Goal: Transaction & Acquisition: Purchase product/service

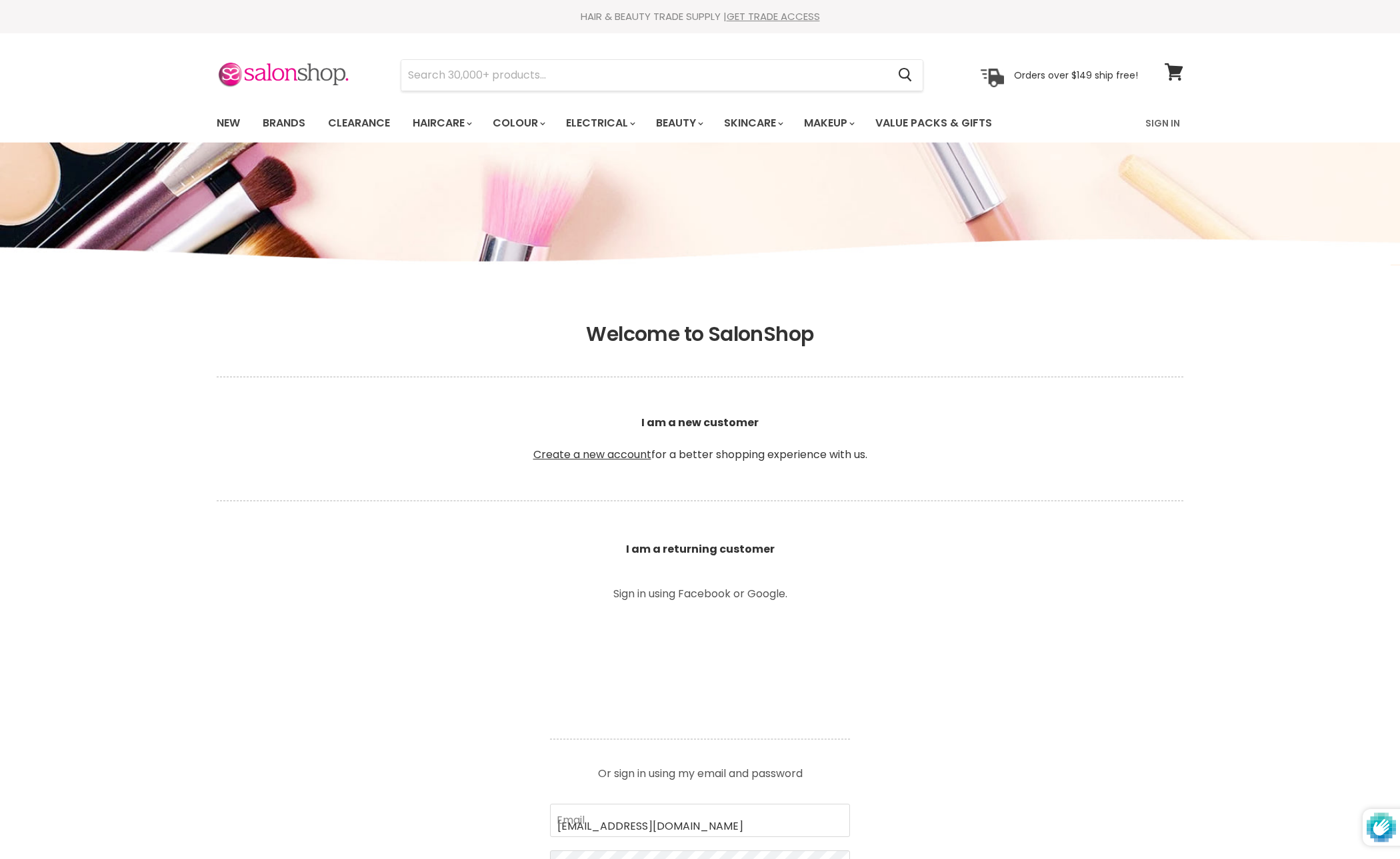
type input "aveenosummer@gmail.com"
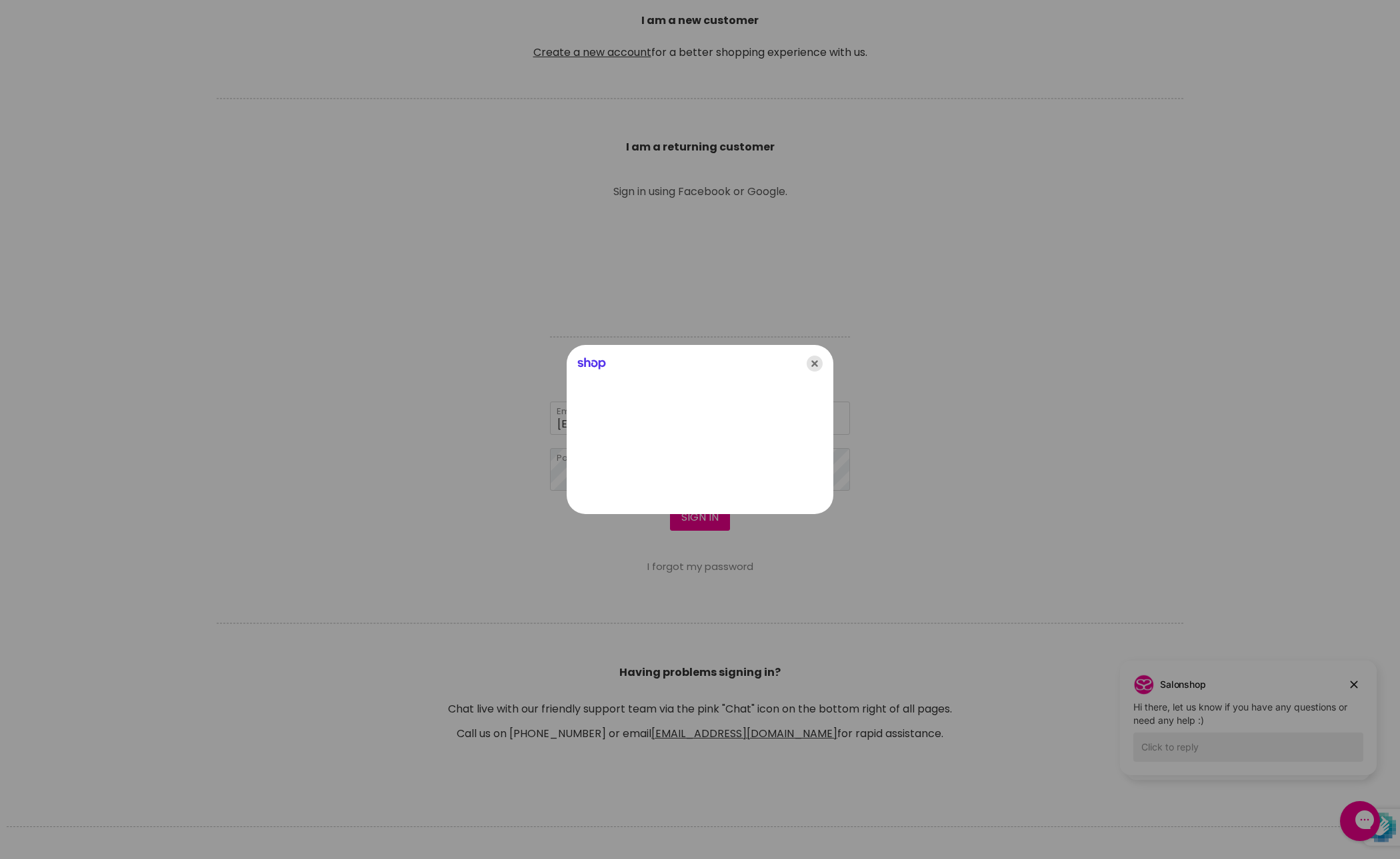
click at [818, 360] on icon "Close" at bounding box center [814, 363] width 16 height 16
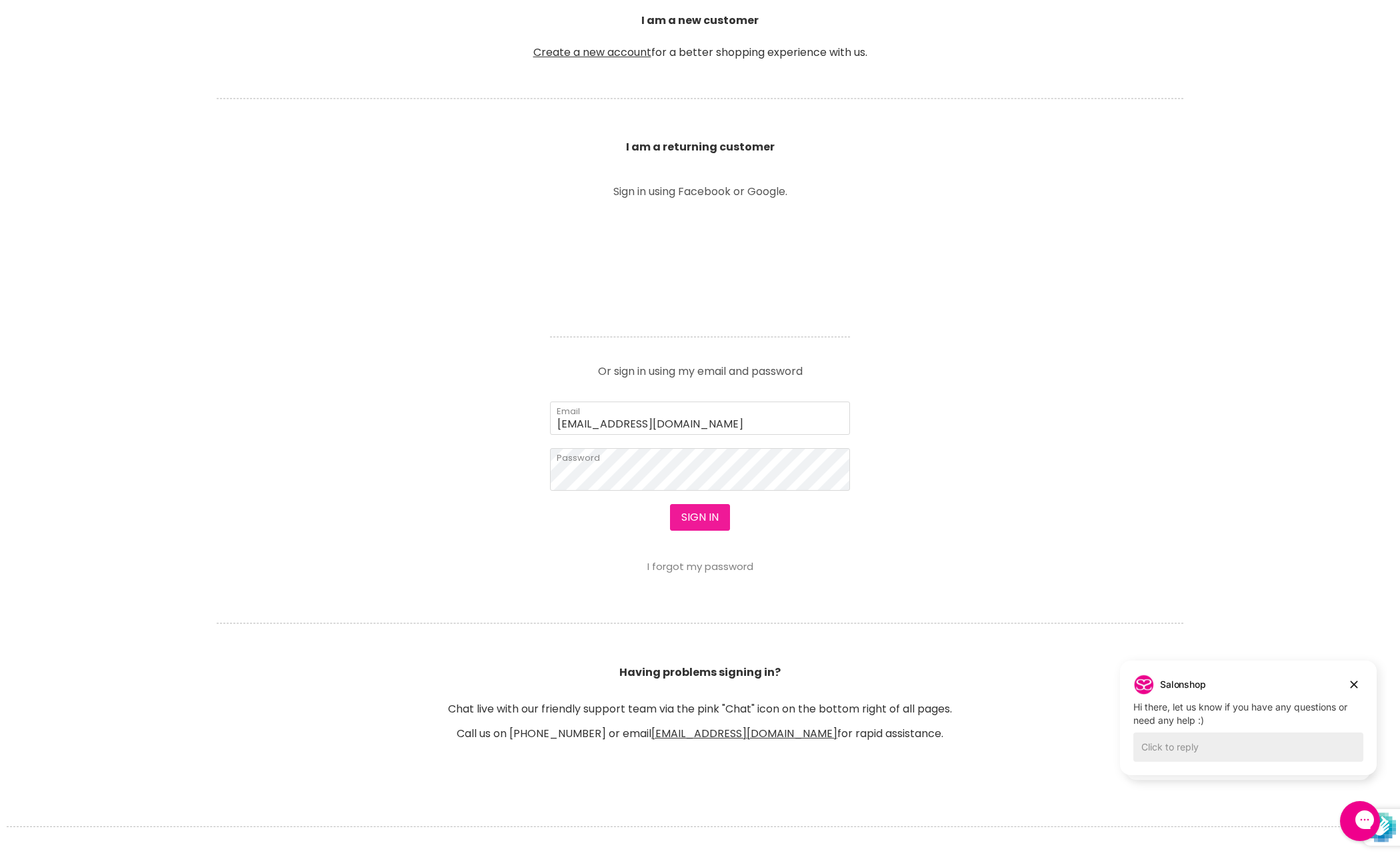
click at [705, 531] on button "Sign in" at bounding box center [699, 517] width 60 height 27
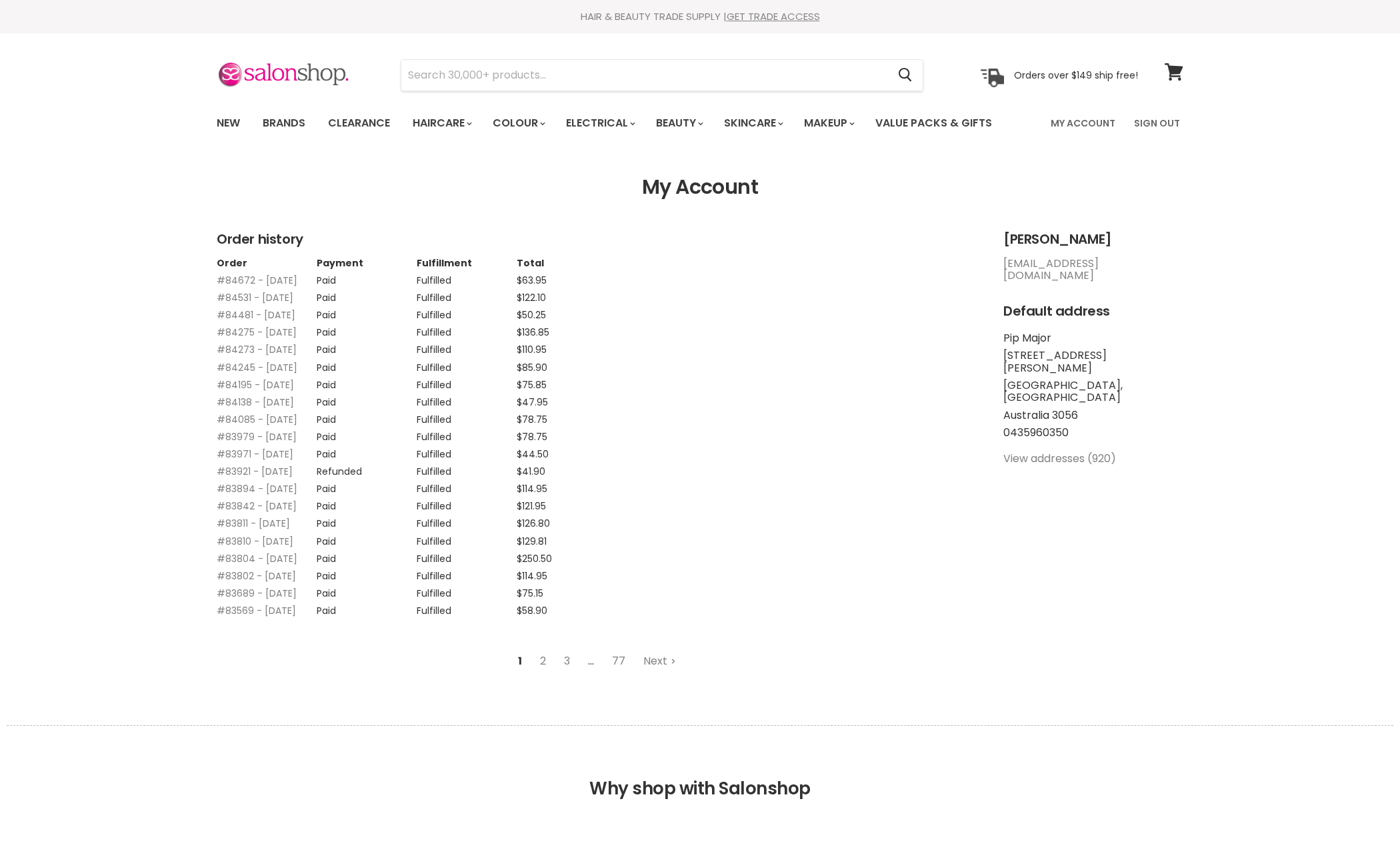
type input "everescents mint"
click at [583, 70] on input "Search" at bounding box center [644, 74] width 486 height 30
type input "everescents mint"
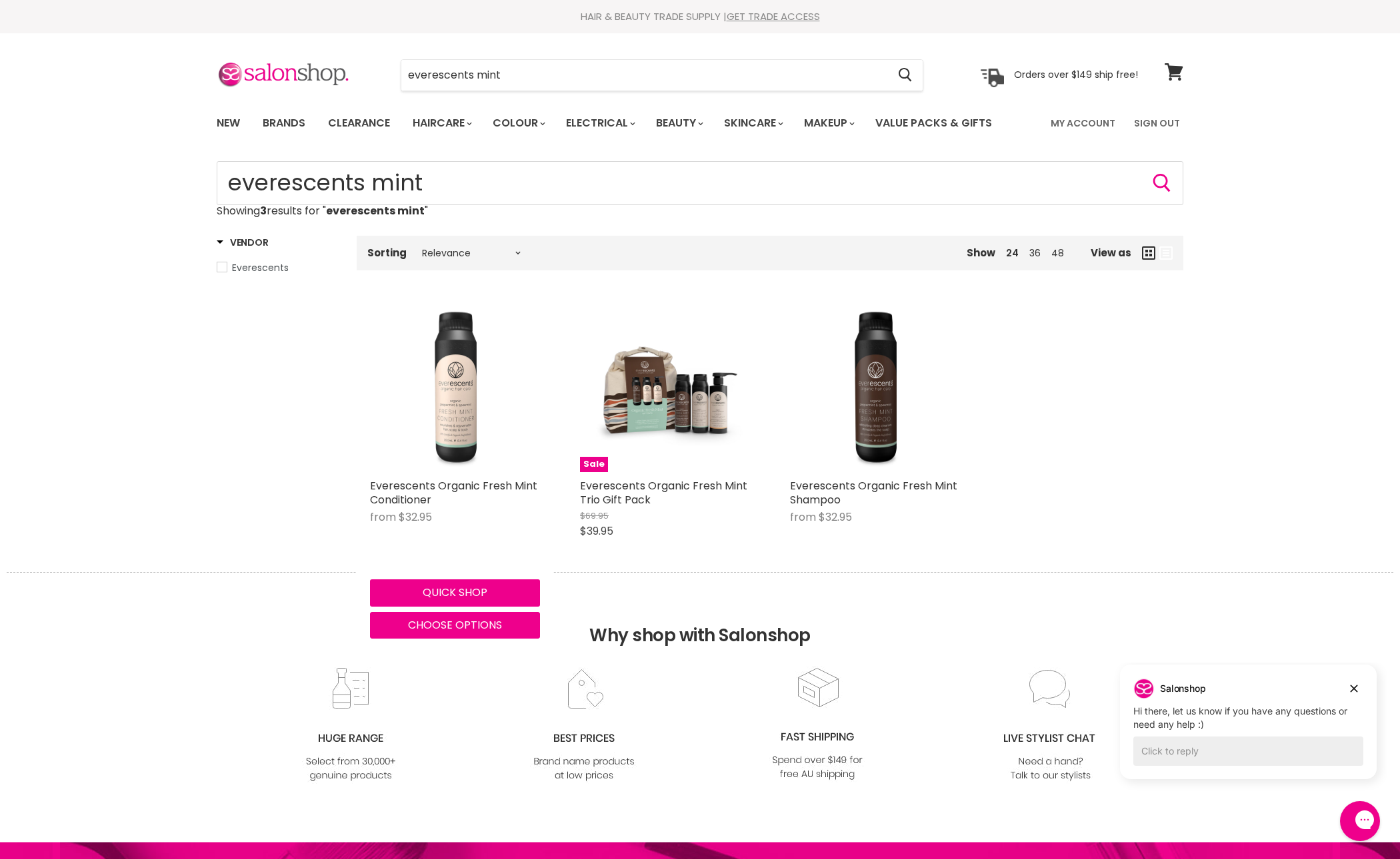
click at [448, 430] on img "Main content" at bounding box center [455, 387] width 170 height 170
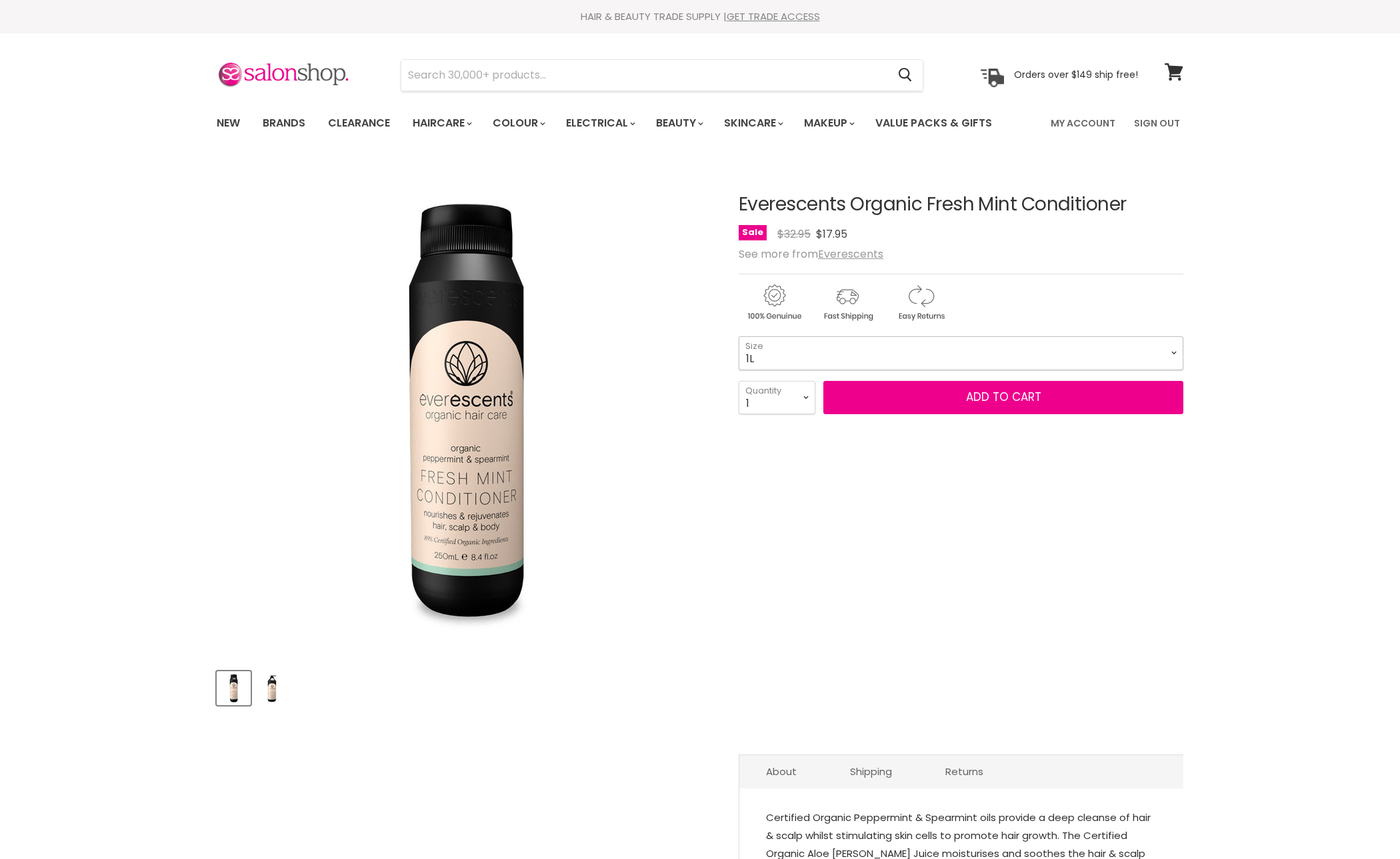
select select "1L"
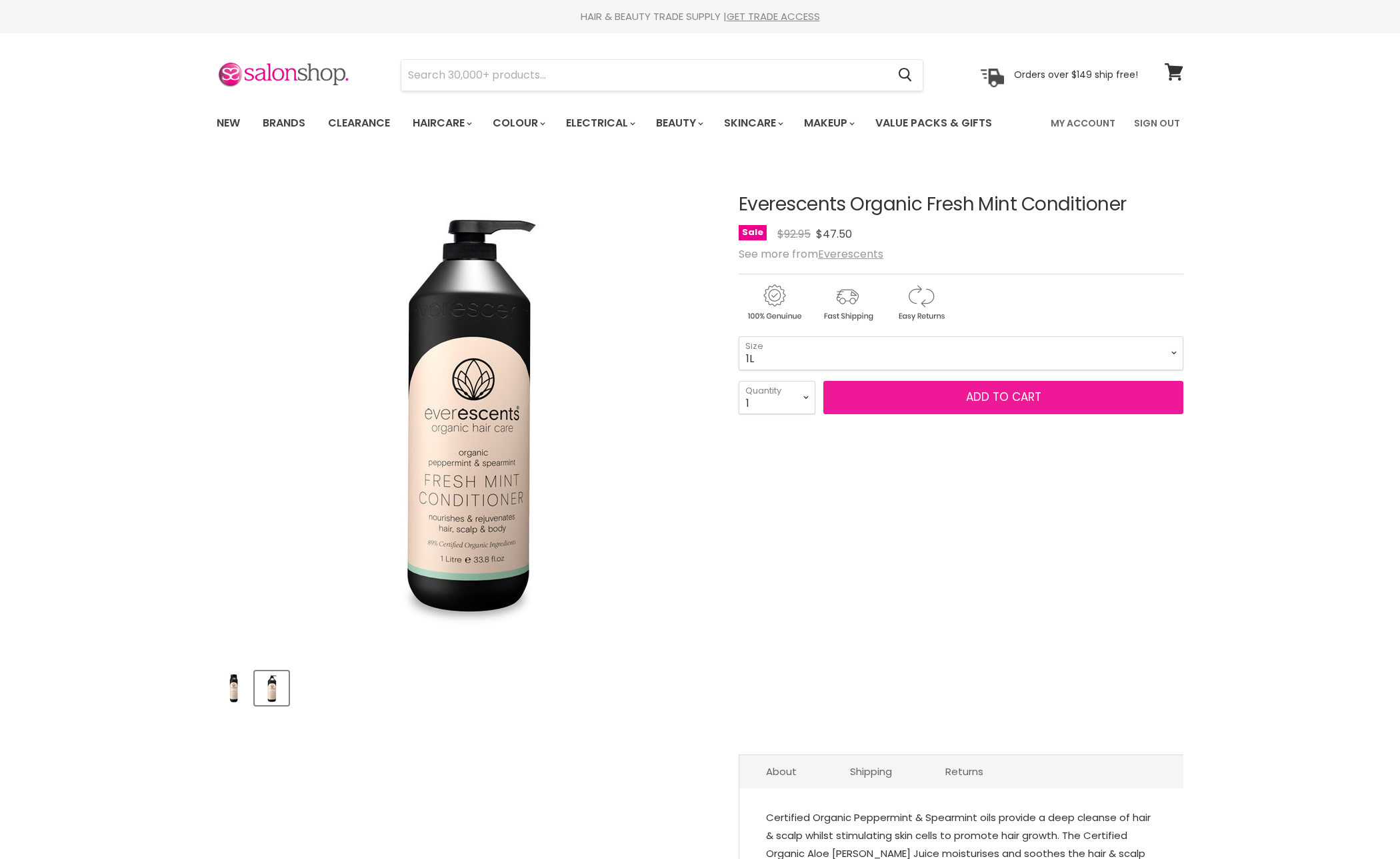
click at [946, 414] on button "Add to cart" at bounding box center [1002, 397] width 360 height 33
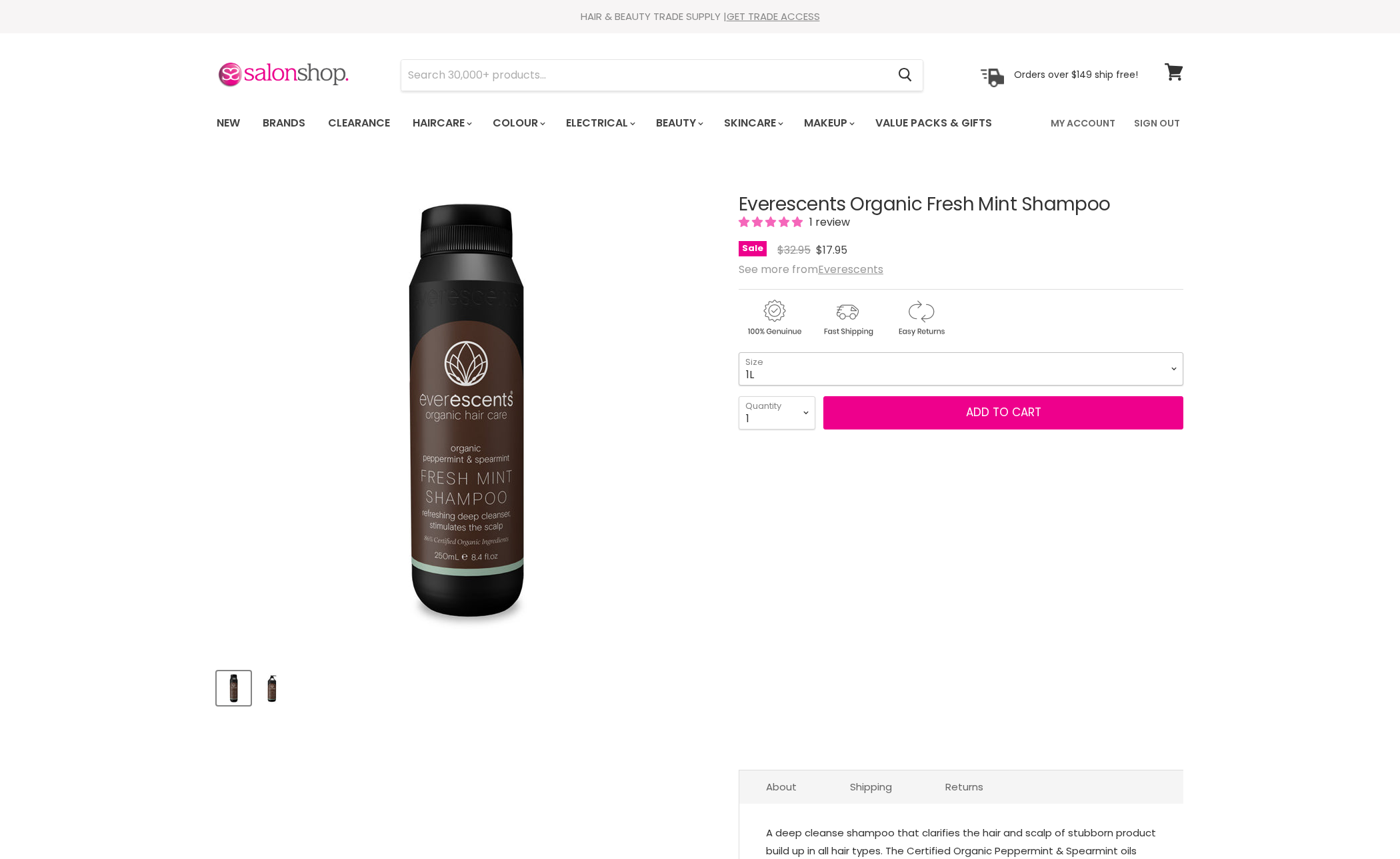
select select "1L"
